Goal: Task Accomplishment & Management: Use online tool/utility

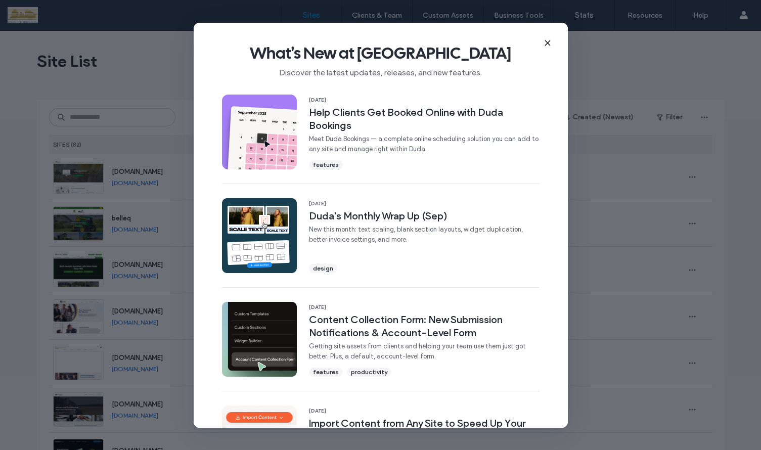
click at [545, 41] on icon at bounding box center [548, 43] width 8 height 8
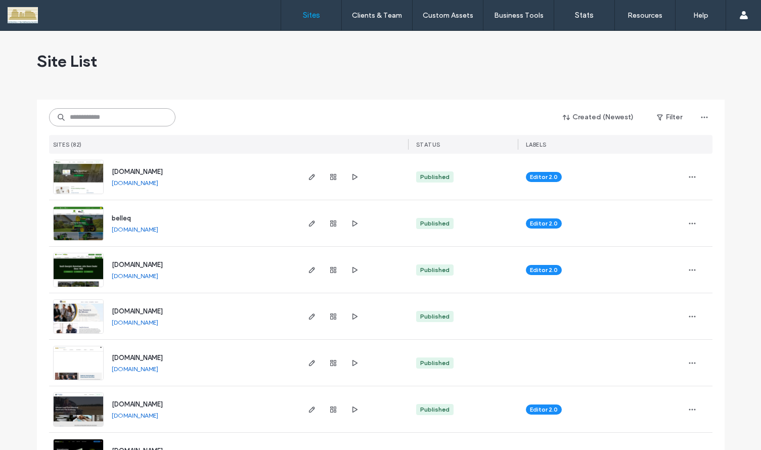
click at [116, 116] on input at bounding box center [112, 117] width 126 height 18
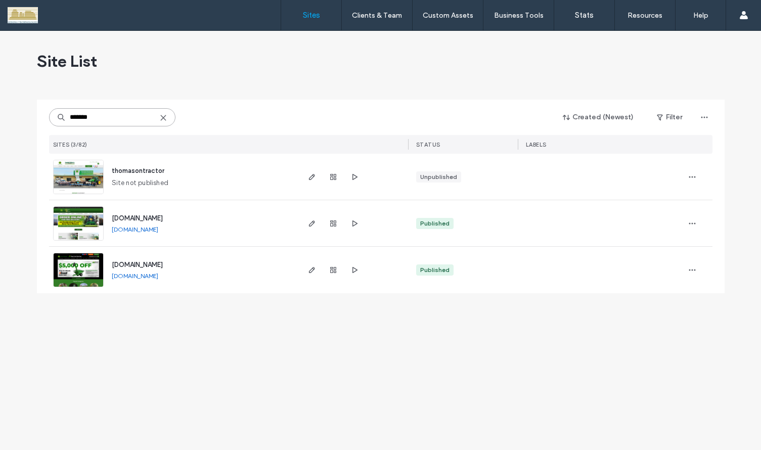
type input "*******"
click at [76, 269] on img at bounding box center [79, 287] width 50 height 69
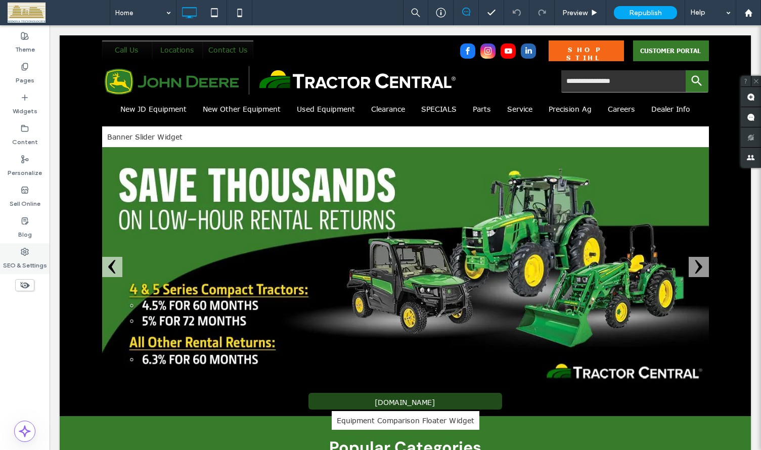
click at [26, 251] on icon at bounding box center [25, 252] width 8 height 8
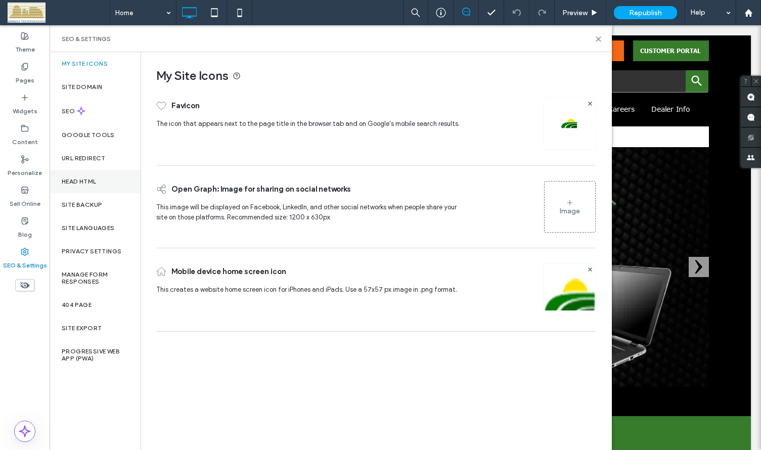
click at [81, 178] on label "Head HTML" at bounding box center [79, 181] width 35 height 7
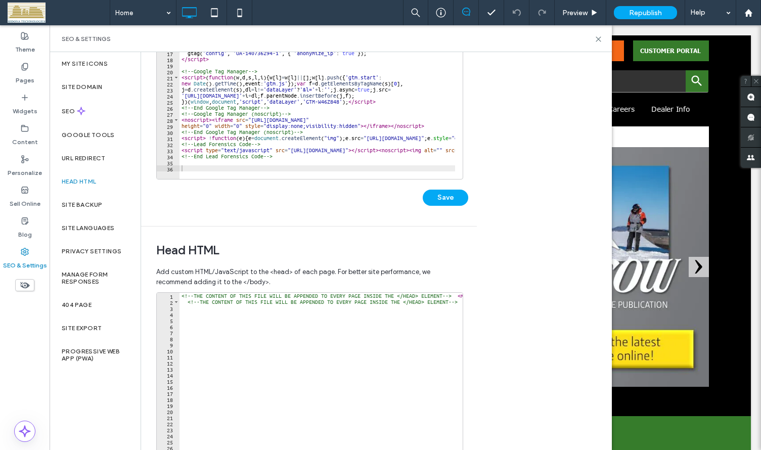
scroll to position [142, 0]
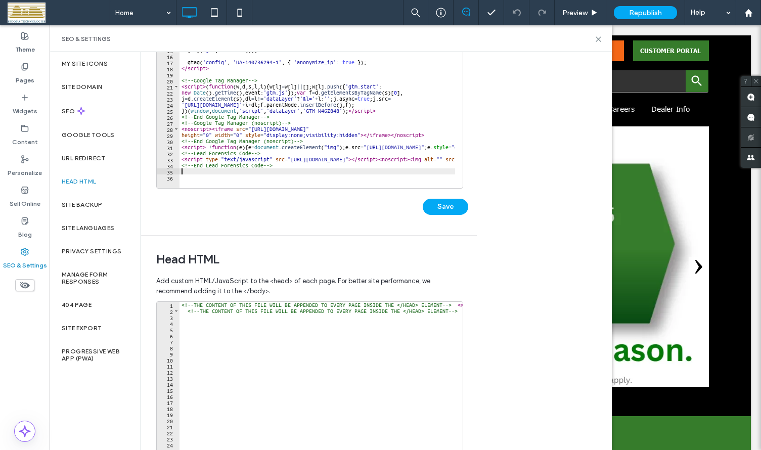
click at [304, 169] on div "$ ( this ) . next ( ) . slideToggle ( 'fast' ) ; $ ( this ) . toggleClass ( "nI…" at bounding box center [543, 89] width 726 height 206
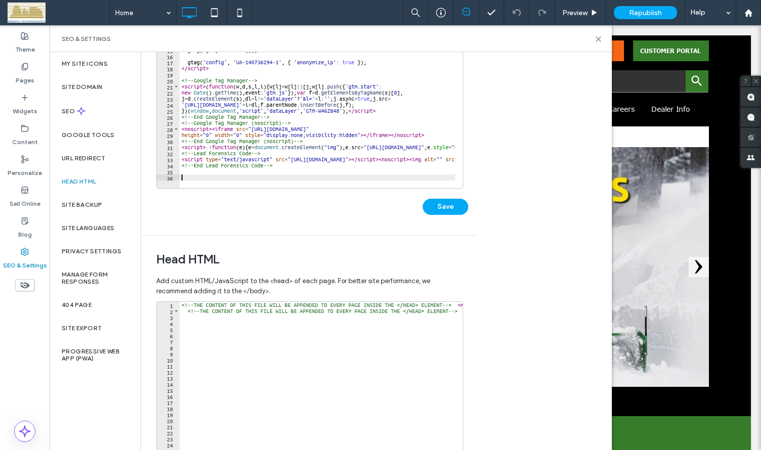
click at [184, 178] on div "$ ( this ) . next ( ) . slideToggle ( 'fast' ) ; $ ( this ) . toggleClass ( "nI…" at bounding box center [543, 89] width 726 height 206
paste textarea "*********"
type textarea "*********"
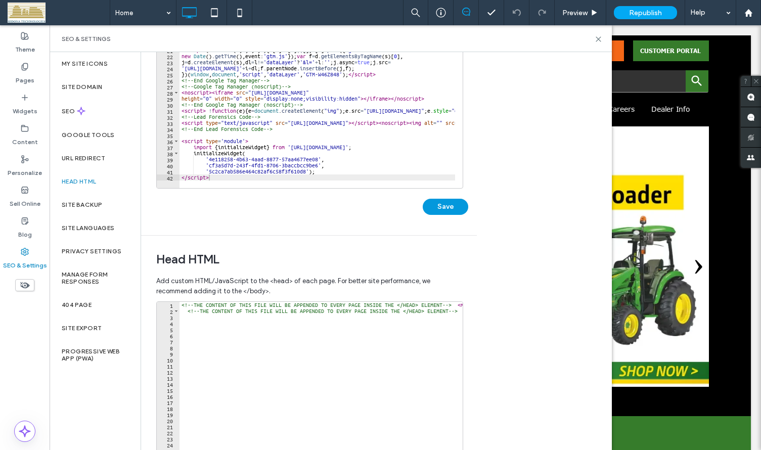
click at [449, 208] on button "Save" at bounding box center [446, 207] width 46 height 16
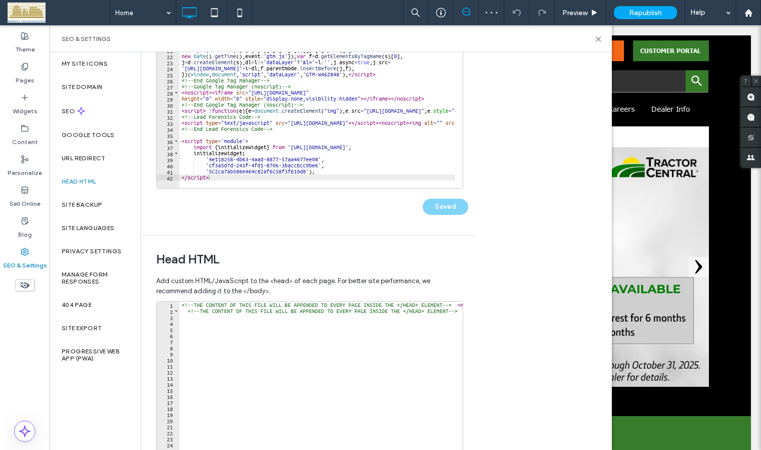
scroll to position [0, 0]
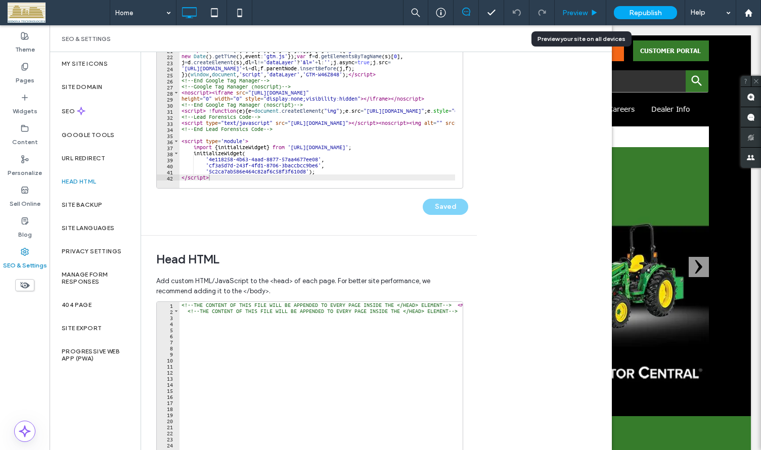
click at [573, 12] on span "Preview" at bounding box center [574, 13] width 25 height 9
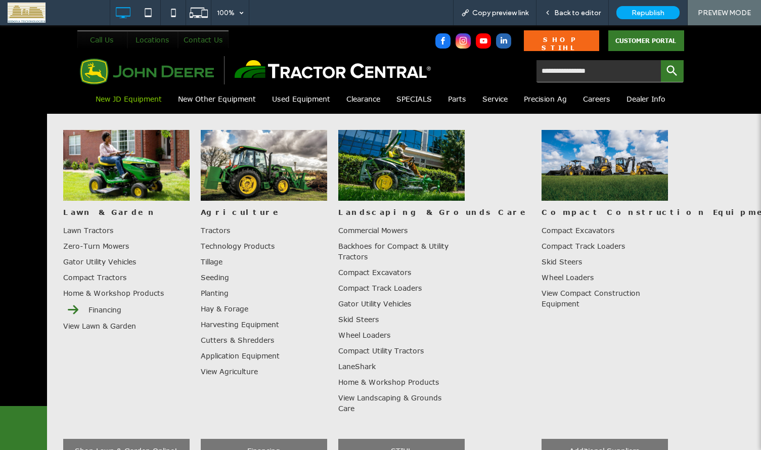
click at [133, 99] on link "New JD Equipment" at bounding box center [129, 99] width 72 height 15
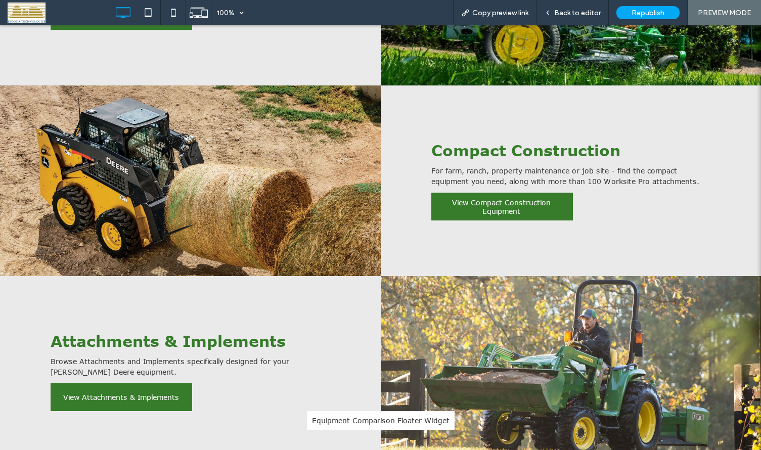
scroll to position [804, 0]
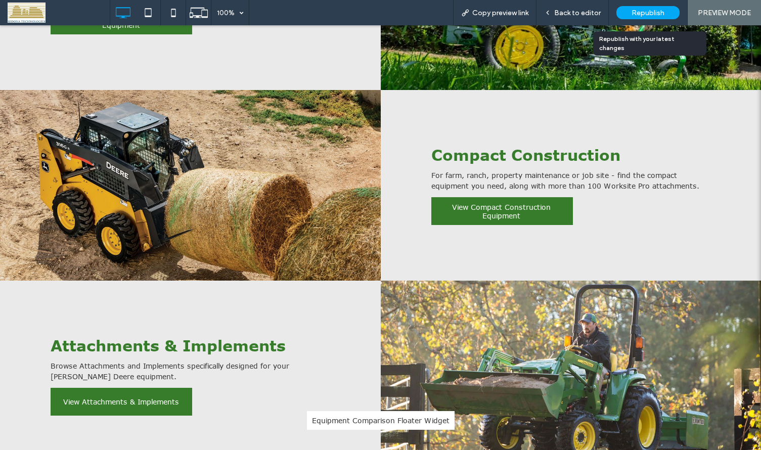
click at [649, 11] on span "Republish" at bounding box center [648, 13] width 33 height 9
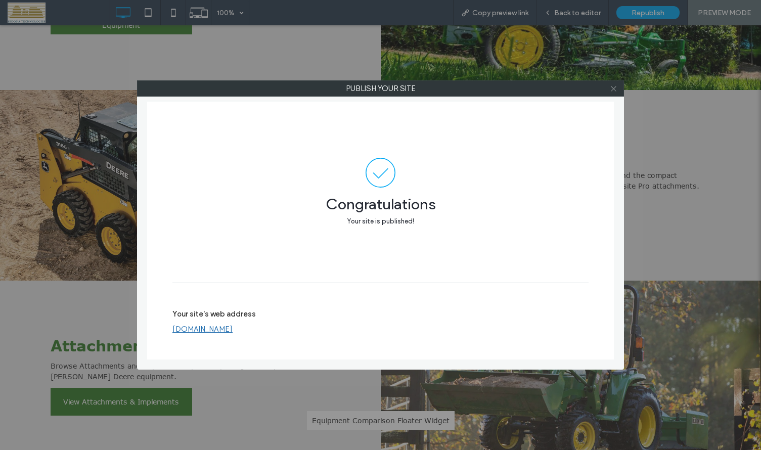
click at [615, 88] on icon at bounding box center [614, 89] width 8 height 8
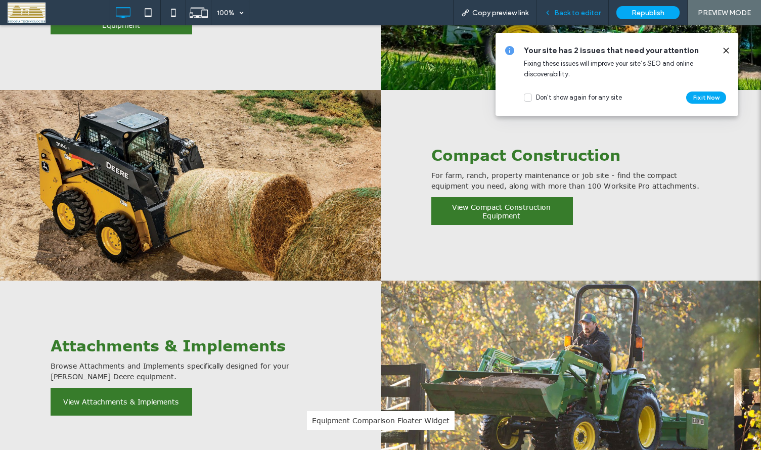
click at [559, 9] on span "Back to editor" at bounding box center [577, 13] width 47 height 9
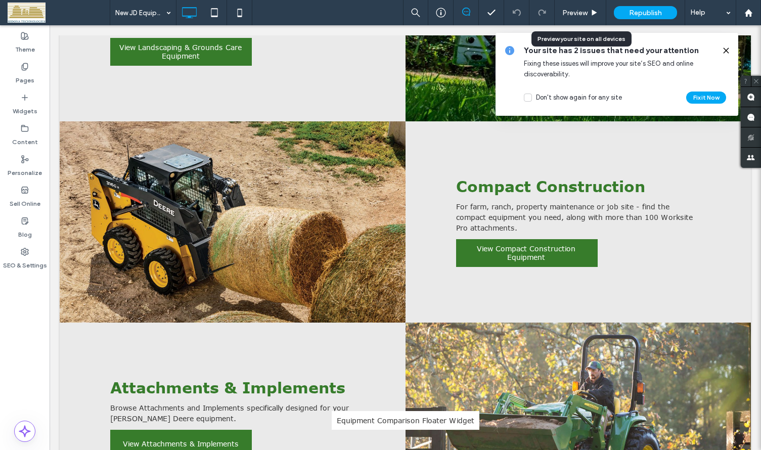
scroll to position [812, 0]
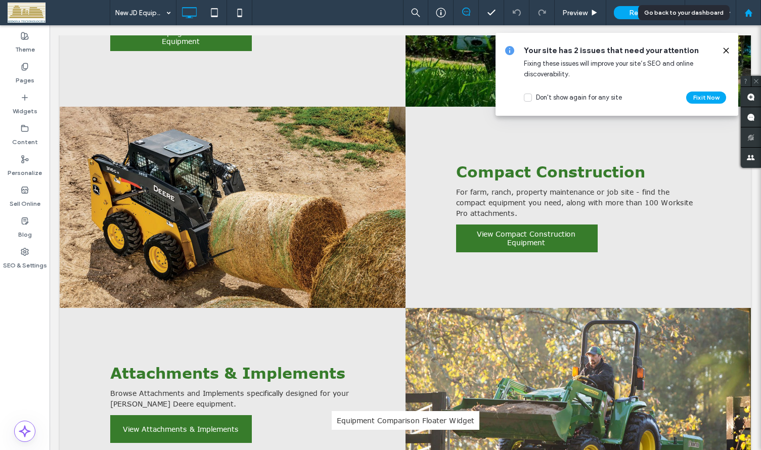
click at [752, 9] on icon at bounding box center [749, 13] width 9 height 9
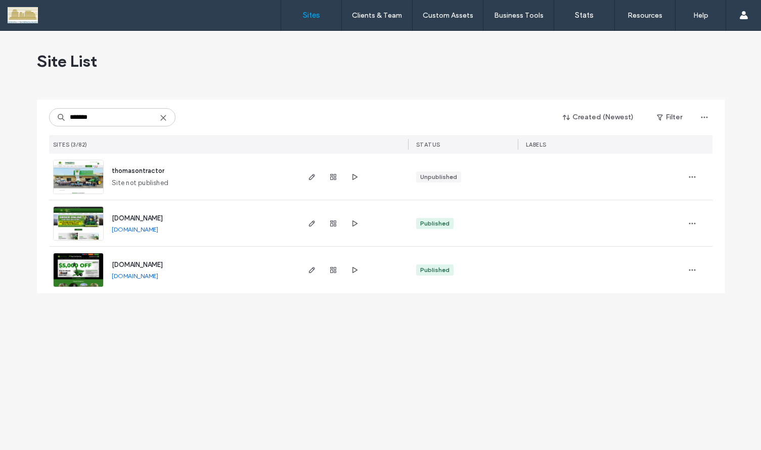
type input "*******"
click at [137, 276] on link "[DOMAIN_NAME]" at bounding box center [135, 276] width 47 height 8
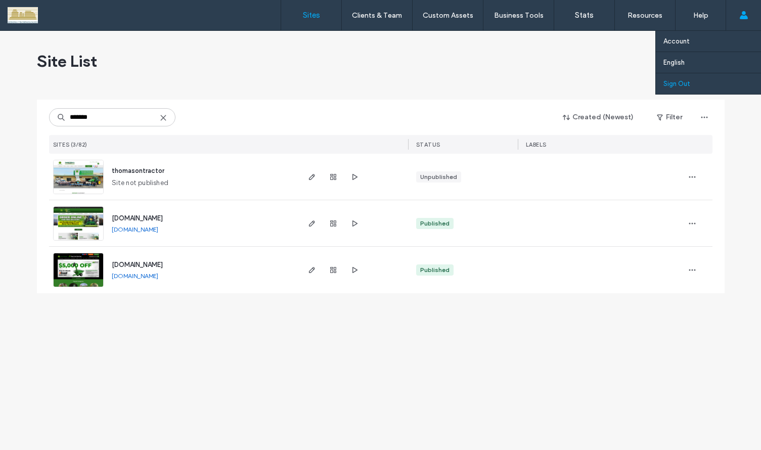
click at [684, 82] on label "Sign Out" at bounding box center [677, 84] width 27 height 8
